Goal: Task Accomplishment & Management: Use online tool/utility

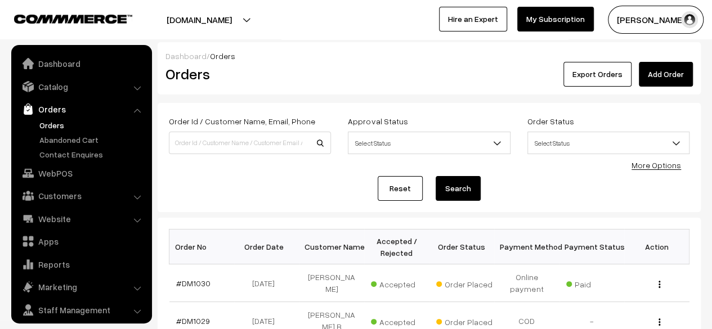
scroll to position [30, 0]
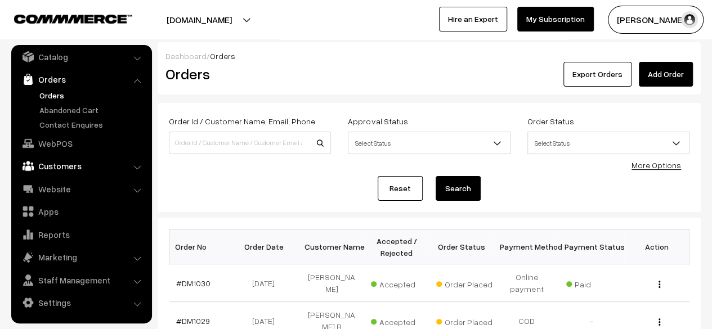
click at [66, 170] on link "Customers" at bounding box center [81, 166] width 134 height 20
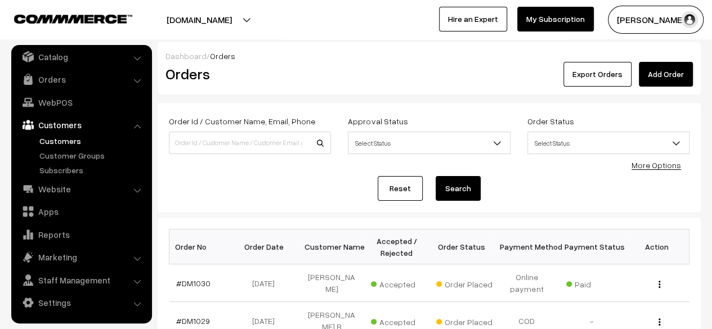
click at [61, 142] on link "Customers" at bounding box center [92, 141] width 111 height 12
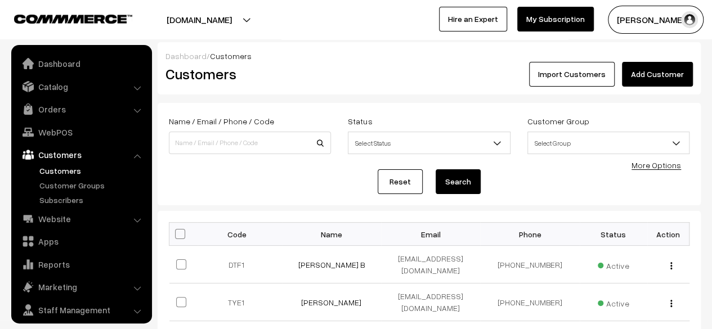
scroll to position [30, 0]
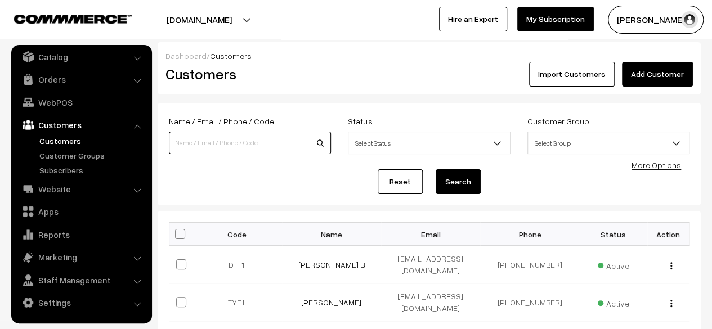
click at [181, 146] on input at bounding box center [250, 143] width 162 height 23
type input "8496942445"
click at [461, 186] on button "Search" at bounding box center [458, 181] width 45 height 25
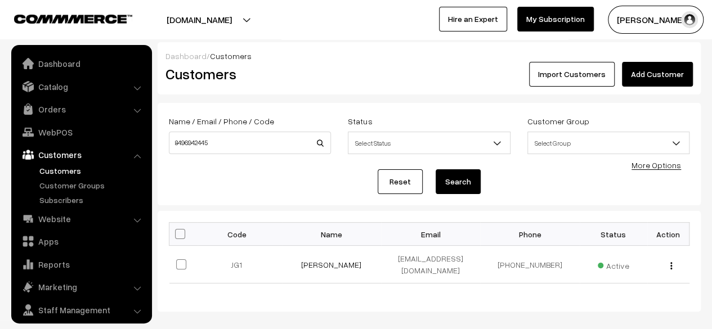
scroll to position [30, 0]
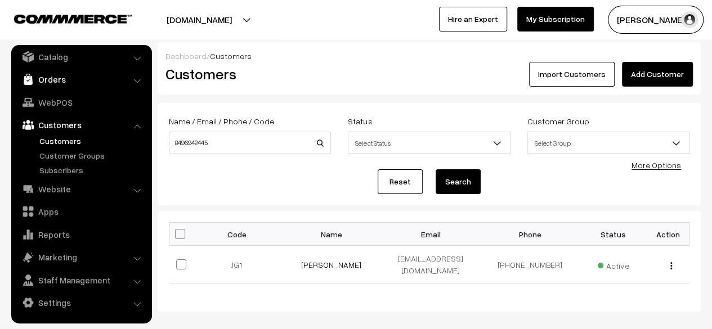
click at [51, 79] on link "Orders" at bounding box center [81, 79] width 134 height 20
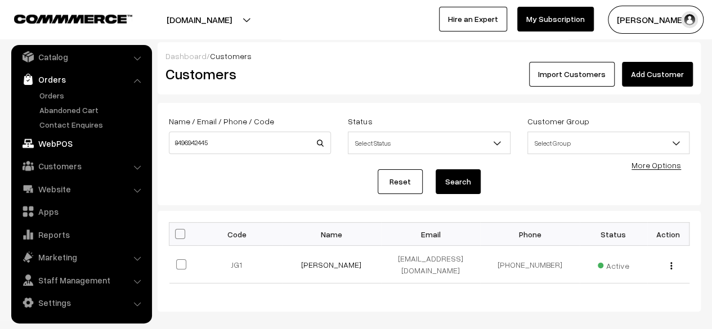
click at [48, 142] on link "WebPOS" at bounding box center [81, 143] width 134 height 20
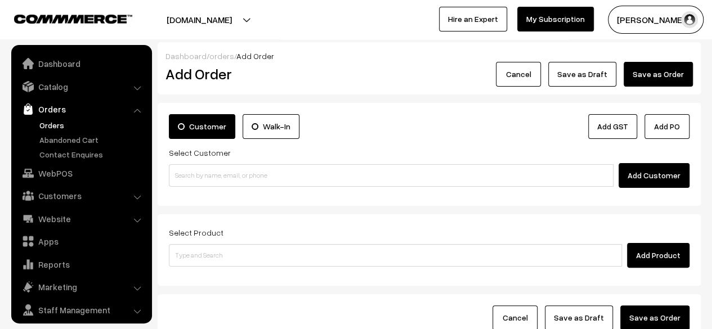
scroll to position [30, 0]
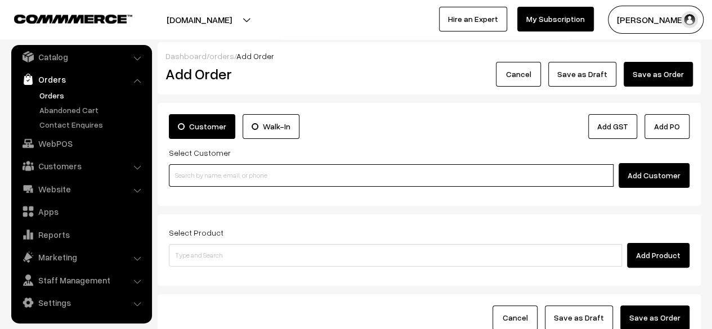
click at [200, 176] on input at bounding box center [391, 175] width 445 height 23
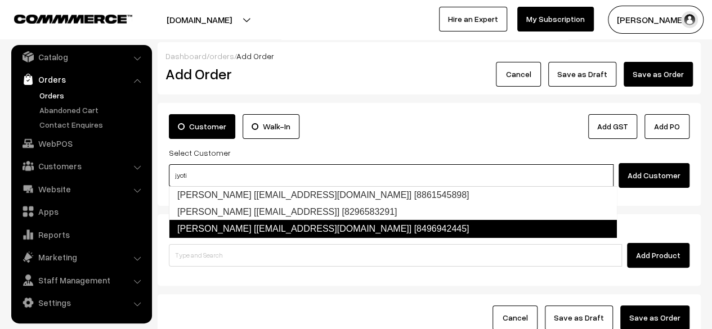
click at [228, 230] on link "Jyoti Govind [jyogov@gmail.com] [8496942445]" at bounding box center [393, 229] width 448 height 18
type input "jyoti"
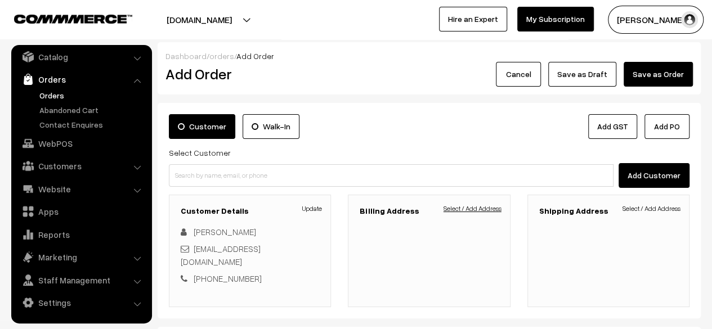
click at [461, 209] on link "Select / Add Address" at bounding box center [472, 209] width 58 height 10
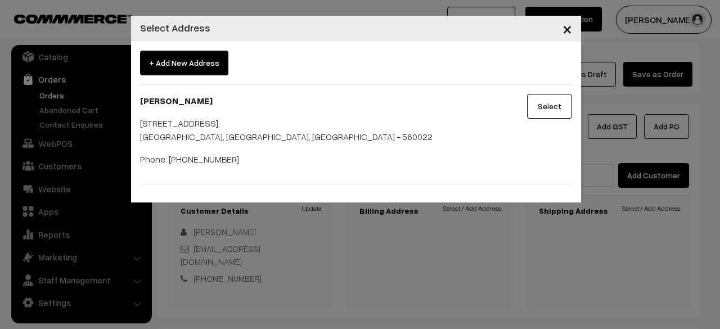
click at [555, 107] on button "Select" at bounding box center [549, 106] width 45 height 25
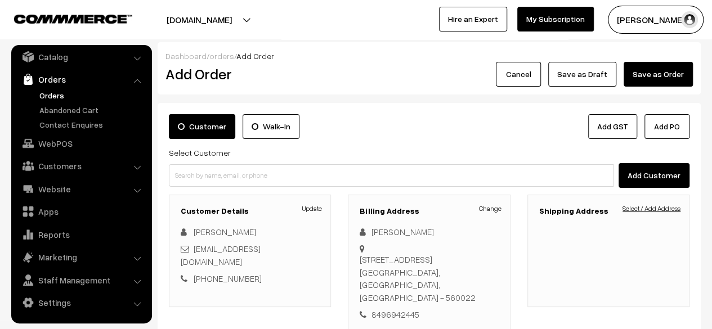
click at [652, 208] on link "Select / Add Address" at bounding box center [651, 209] width 58 height 10
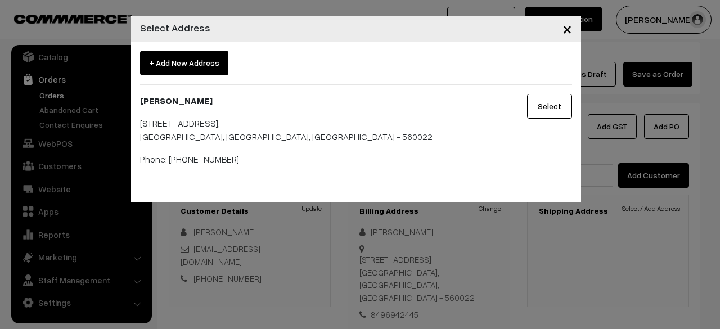
click at [549, 107] on button "Select" at bounding box center [549, 106] width 45 height 25
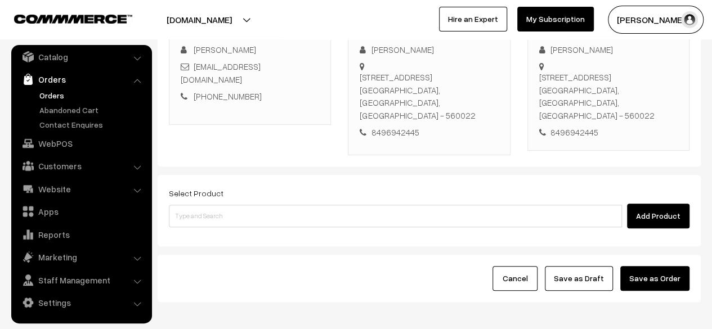
scroll to position [183, 0]
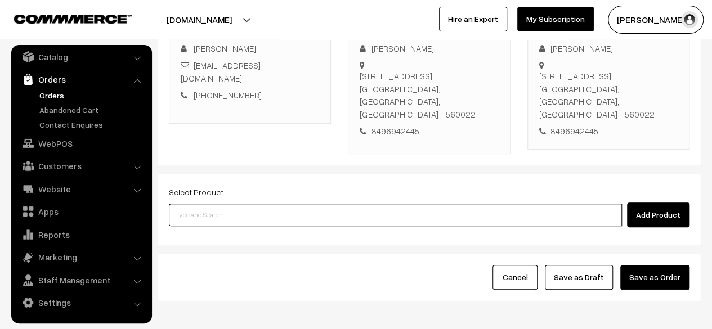
click at [244, 204] on input at bounding box center [395, 215] width 453 height 23
type input "dha"
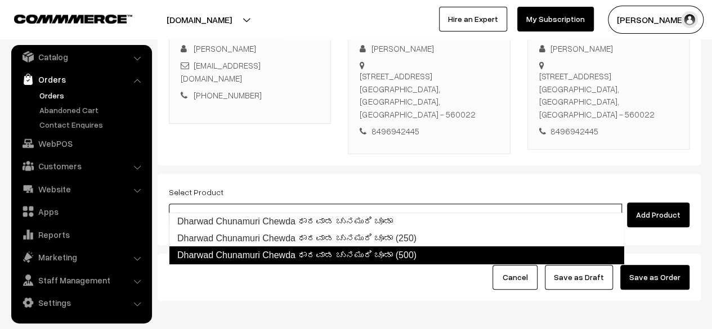
click at [327, 256] on link "Dharwad Chunamuri Chewda ಧಾರವಾಡ ಚುನಮುರಿ ಚೂಡಾ (500)" at bounding box center [396, 255] width 455 height 18
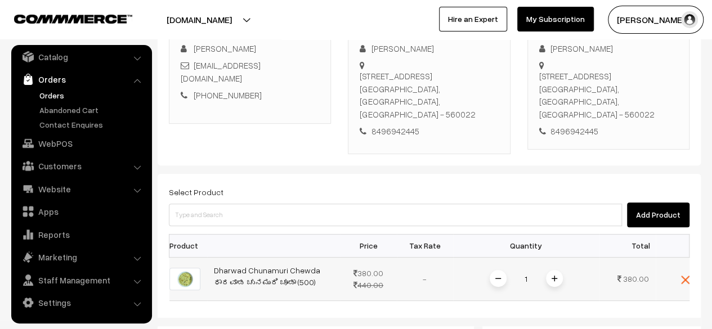
click at [554, 270] on span at bounding box center [554, 278] width 17 height 17
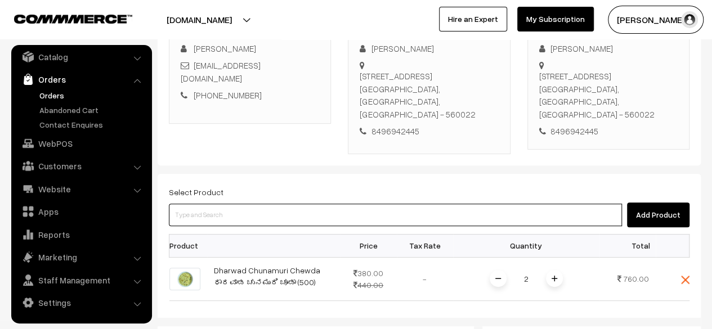
click at [271, 204] on input at bounding box center [395, 215] width 453 height 23
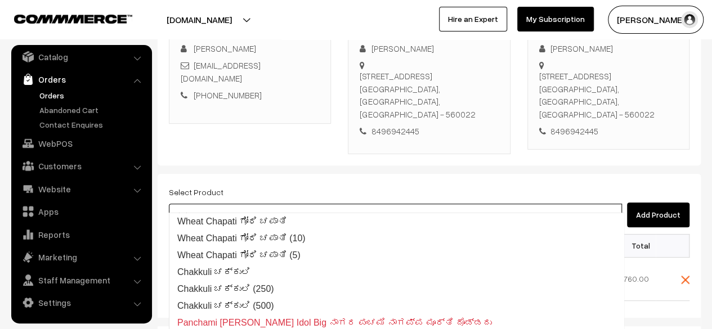
type input "chakk"
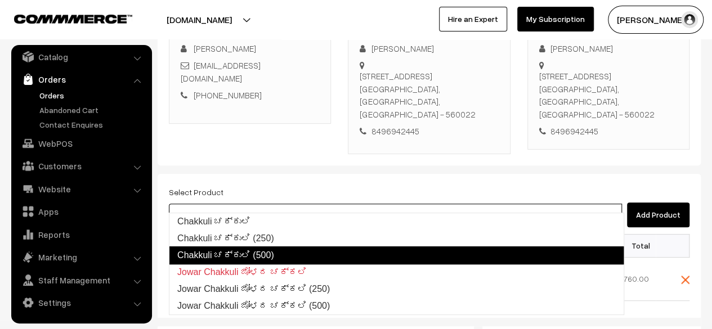
click at [261, 258] on link "Chakkuli ಚಕ್ಕುಲಿ (500)" at bounding box center [396, 255] width 455 height 18
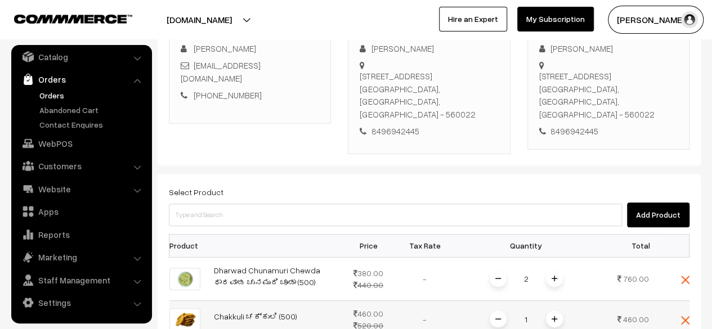
click at [555, 316] on img at bounding box center [554, 319] width 6 height 6
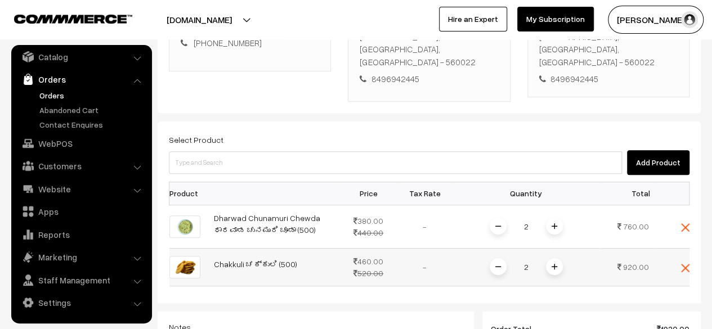
scroll to position [240, 0]
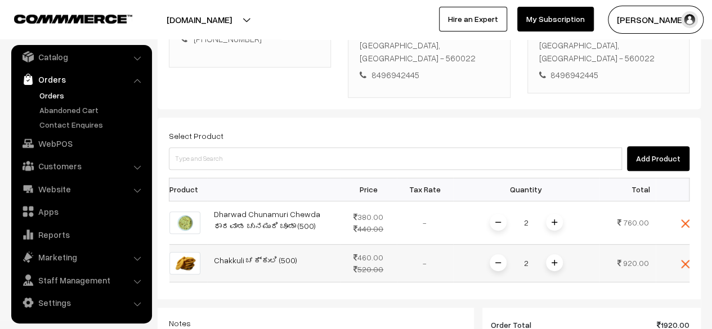
click at [556, 254] on span at bounding box center [554, 262] width 17 height 17
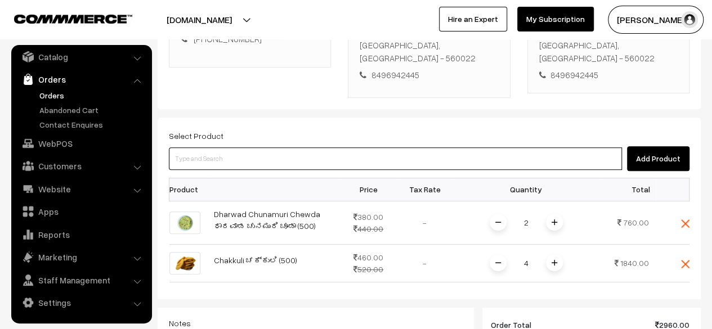
click at [431, 147] on input at bounding box center [395, 158] width 453 height 23
type input "red"
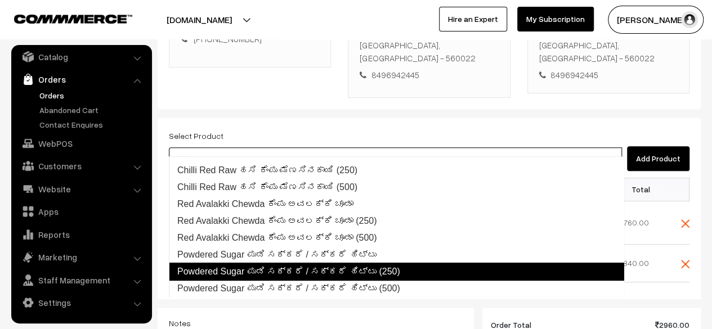
scroll to position [63, 0]
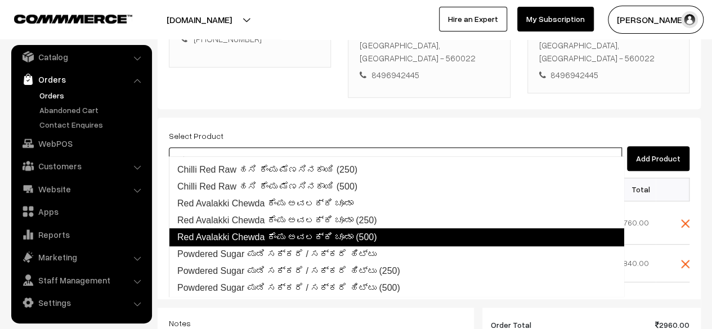
click at [347, 239] on link "Red Avalakki Chewda ಕೆಂಪು ಅವಲಕ್ಕಿ ಚೂಡಾ (500)" at bounding box center [396, 237] width 455 height 18
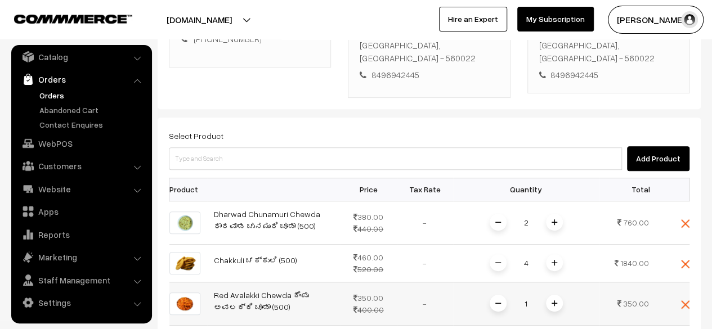
click at [555, 300] on img at bounding box center [554, 303] width 6 height 6
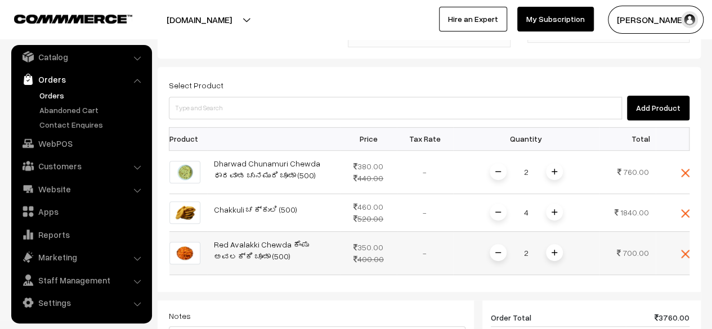
scroll to position [302, 0]
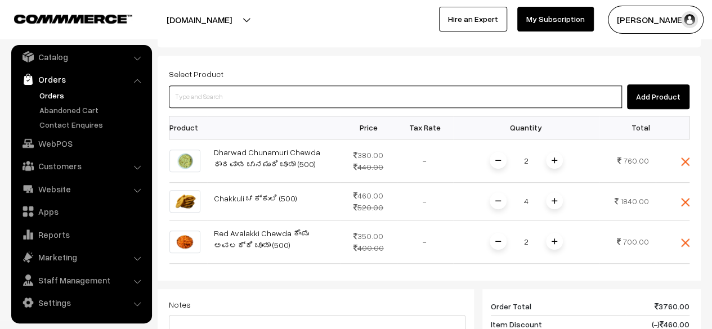
drag, startPoint x: 514, startPoint y: 275, endPoint x: 342, endPoint y: 79, distance: 260.8
click at [342, 86] on input at bounding box center [395, 97] width 453 height 23
type input "grou"
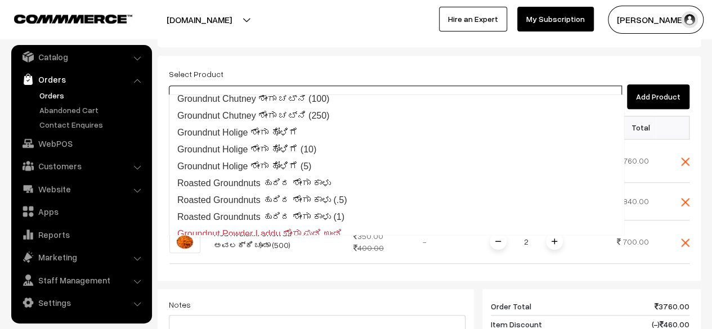
scroll to position [0, 0]
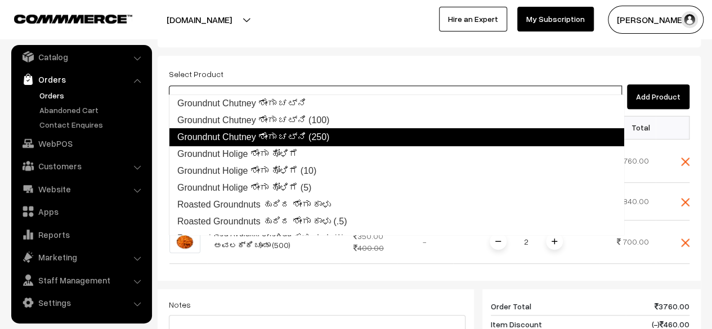
click at [286, 132] on link "Groundnut Chutney ಶೇಂಗಾ ಚಟ್ನಿ (250)" at bounding box center [396, 137] width 455 height 18
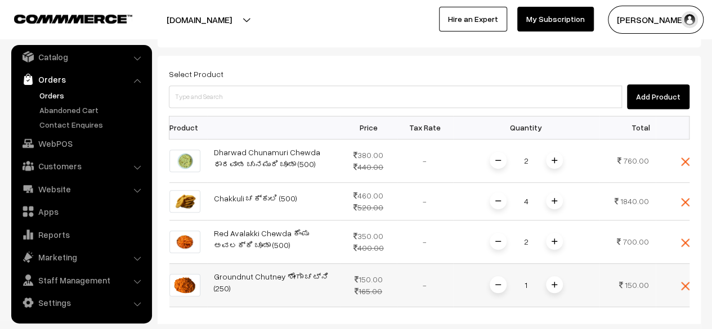
click at [554, 282] on img at bounding box center [554, 285] width 6 height 6
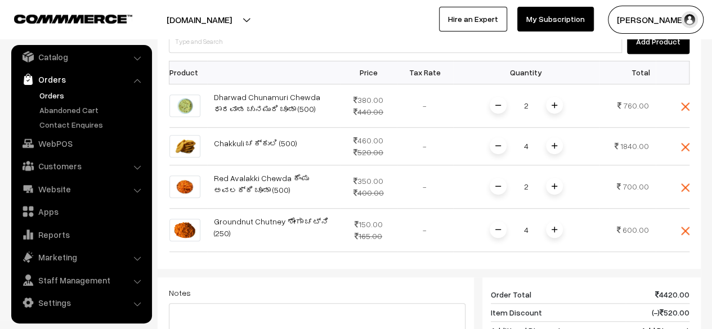
scroll to position [356, 0]
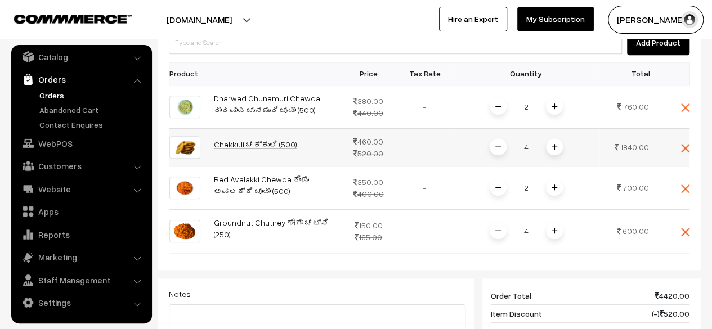
click at [235, 140] on link "Chakkuli ಚಕ್ಕುಲಿ (500)" at bounding box center [255, 145] width 83 height 10
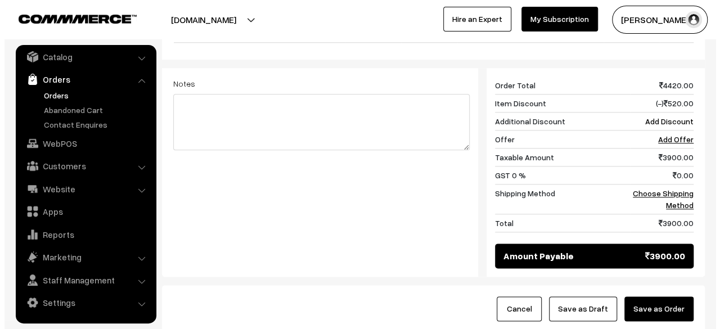
scroll to position [567, 0]
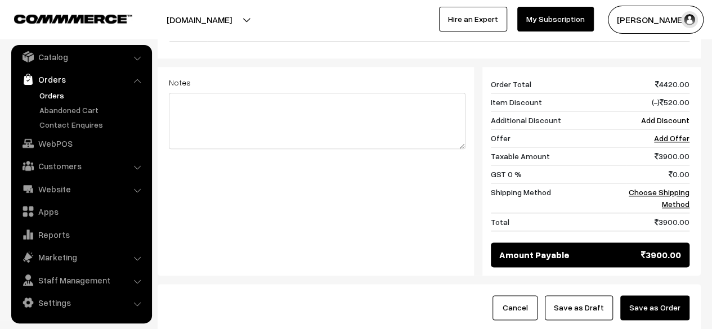
click at [658, 295] on button "Save as Order" at bounding box center [654, 307] width 69 height 25
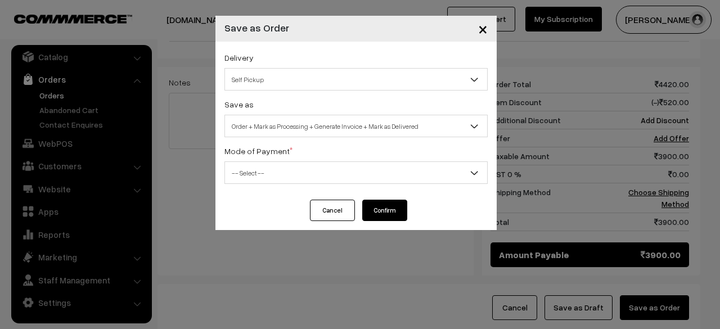
click at [474, 82] on b at bounding box center [474, 79] width 11 height 11
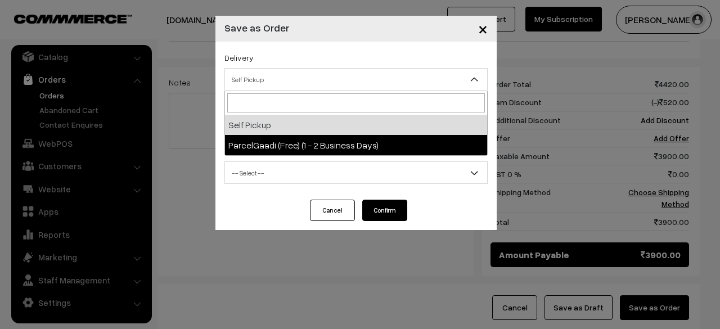
select select "PAR1"
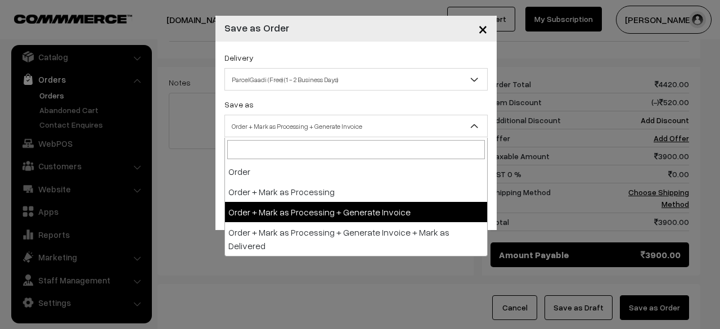
click at [470, 127] on b at bounding box center [474, 125] width 11 height 11
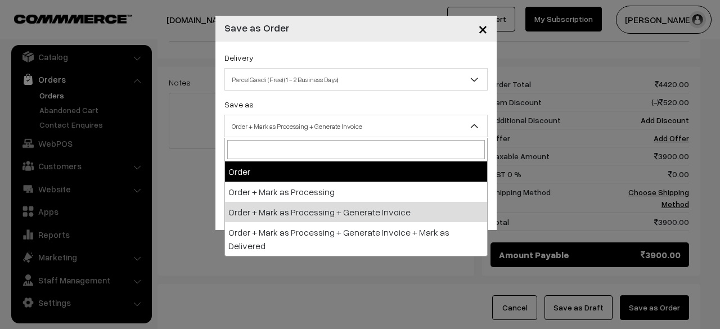
select select "1"
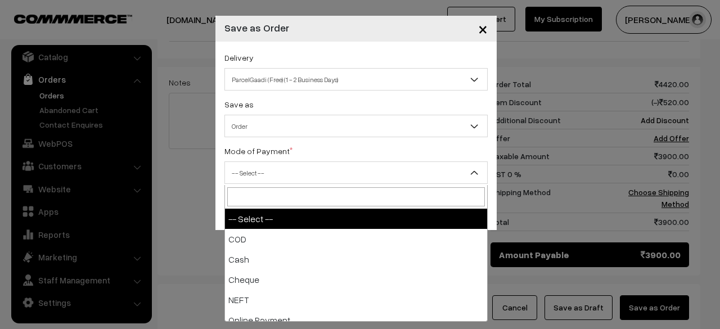
click at [475, 175] on b at bounding box center [474, 172] width 11 height 11
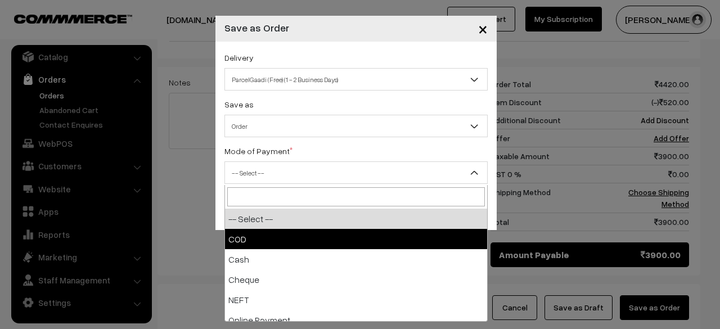
select select "1"
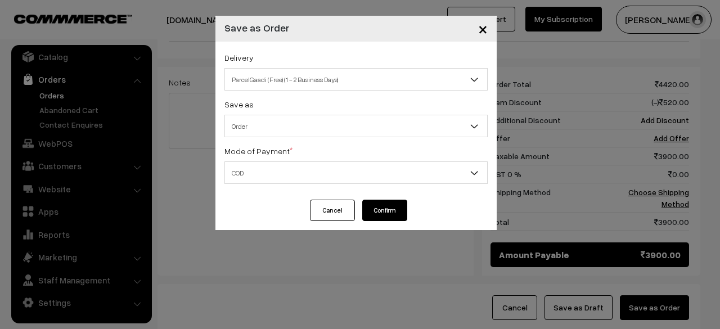
click at [390, 212] on button "Confirm" at bounding box center [384, 210] width 45 height 21
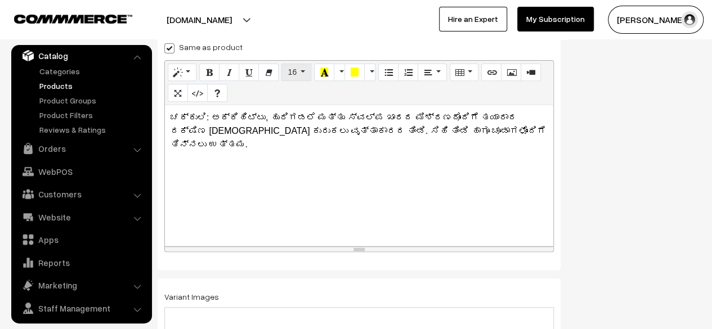
scroll to position [197, 0]
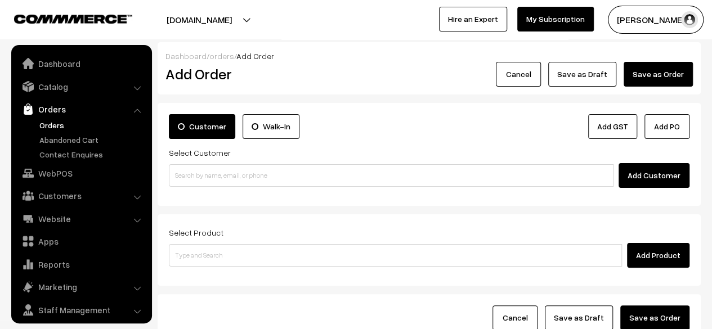
scroll to position [30, 0]
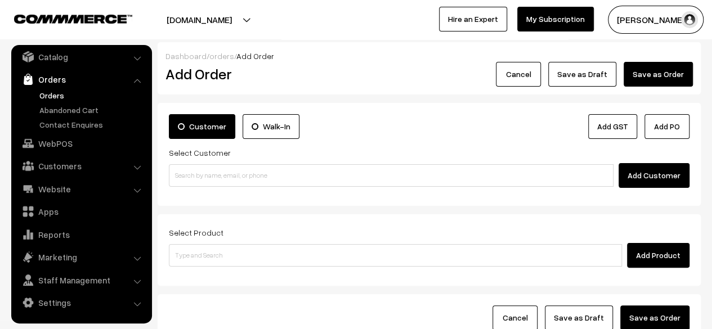
click at [53, 93] on link "Orders" at bounding box center [92, 95] width 111 height 12
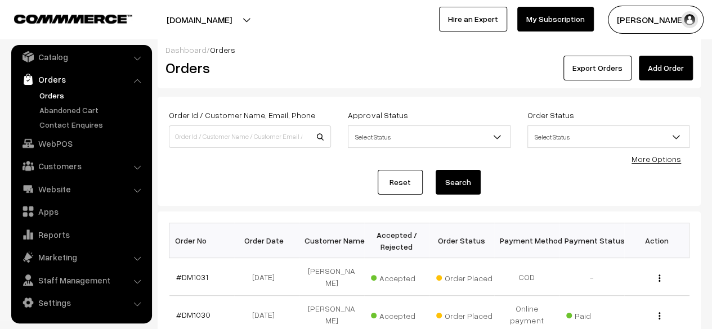
scroll to position [6, 0]
